Goal: Navigation & Orientation: Understand site structure

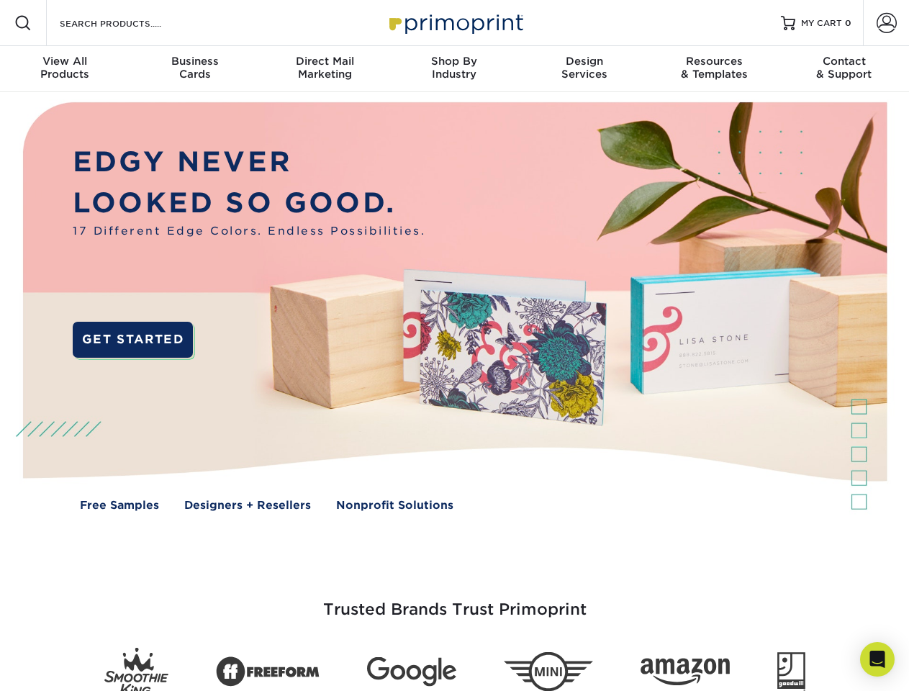
click at [454, 346] on img at bounding box center [454, 317] width 900 height 450
click at [23, 23] on span at bounding box center [22, 22] width 17 height 17
click at [886, 23] on span at bounding box center [887, 23] width 20 height 20
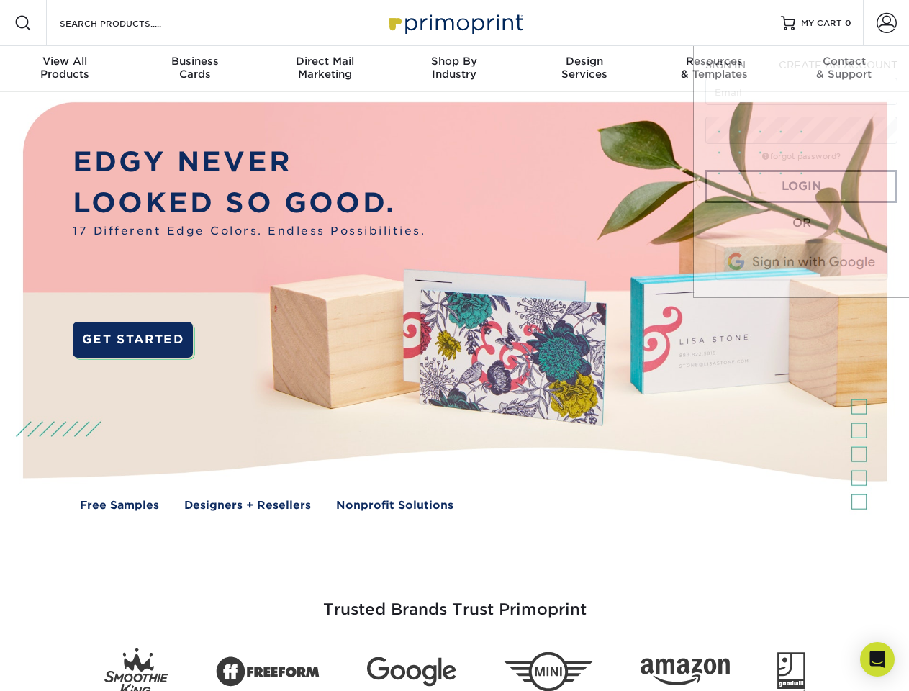
click at [65, 69] on div "View All Products" at bounding box center [65, 68] width 130 height 26
click at [194, 69] on div "Business Cards" at bounding box center [195, 68] width 130 height 26
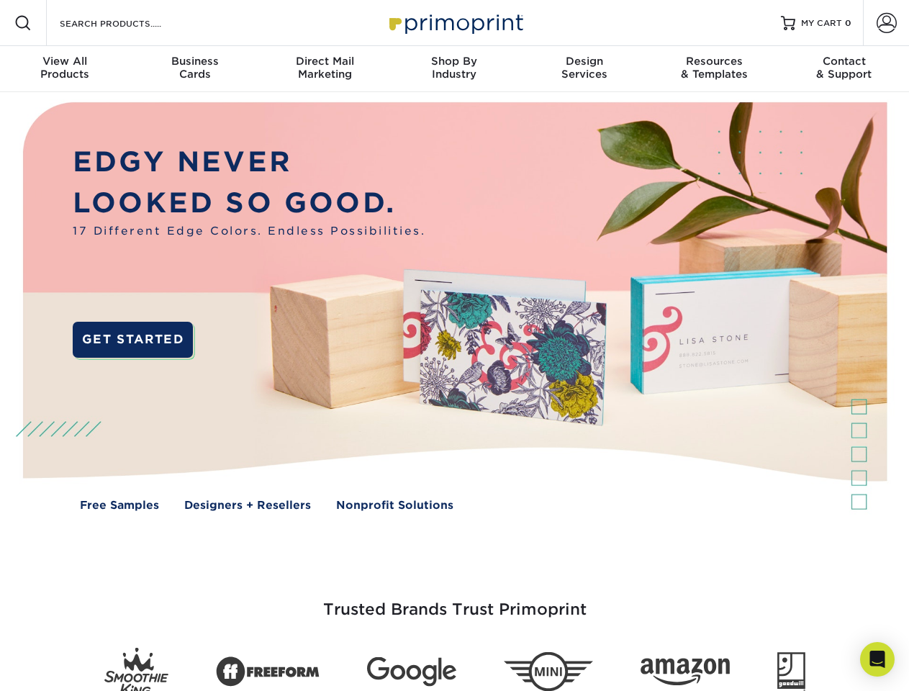
click at [325, 69] on div "Direct Mail Marketing" at bounding box center [325, 68] width 130 height 26
click at [454, 69] on div "Shop By Industry" at bounding box center [455, 68] width 130 height 26
click at [585, 69] on div "Design Services" at bounding box center [585, 68] width 130 height 26
click at [714, 69] on span "SIGN IN" at bounding box center [726, 65] width 40 height 12
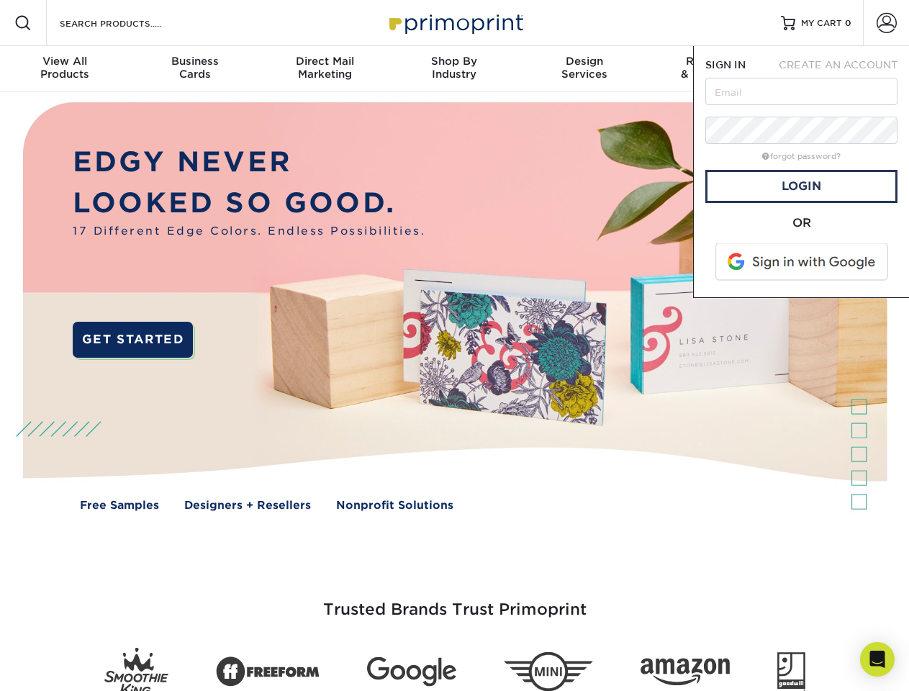
click at [845, 69] on div "Contact & Support" at bounding box center [845, 68] width 130 height 26
